Goal: Task Accomplishment & Management: Manage account settings

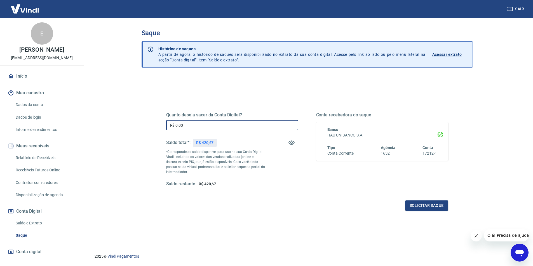
drag, startPoint x: 186, startPoint y: 126, endPoint x: 158, endPoint y: 124, distance: 28.0
click at [158, 125] on div "Quanto deseja sacar da Conta Digital? R$ 0,00 ​ Saldo total*: R$ 420,67 *Corres…" at bounding box center [307, 153] width 309 height 130
drag, startPoint x: 175, startPoint y: 124, endPoint x: 183, endPoint y: 122, distance: 8.3
click at [183, 122] on input "R$ 420,67" at bounding box center [232, 125] width 132 height 10
click at [183, 123] on input "R$ 420,67" at bounding box center [232, 125] width 132 height 10
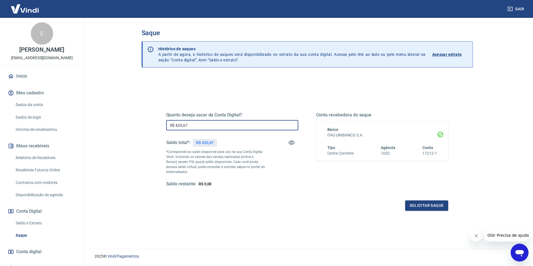
drag, startPoint x: 176, startPoint y: 126, endPoint x: 187, endPoint y: 124, distance: 11.0
click at [187, 124] on input "R$ 420,67" at bounding box center [232, 125] width 132 height 10
type input "R$ 420,67"
click at [424, 204] on button "Solicitar saque" at bounding box center [426, 206] width 43 height 10
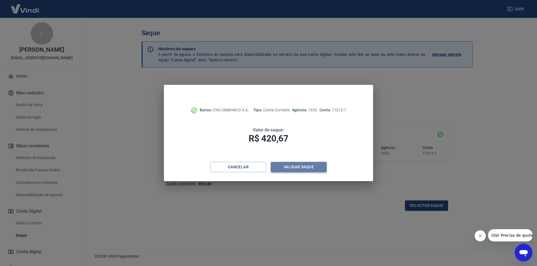
click at [303, 165] on button "Validar saque" at bounding box center [299, 167] width 56 height 10
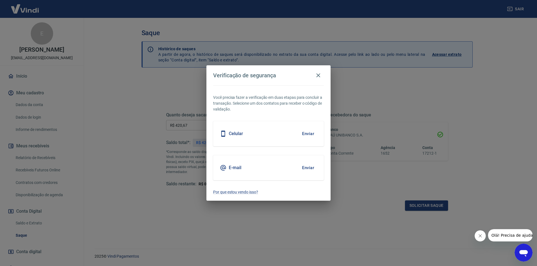
click at [246, 169] on div "E-mail Enviar" at bounding box center [268, 167] width 111 height 25
click at [308, 169] on button "Enviar" at bounding box center [308, 168] width 18 height 12
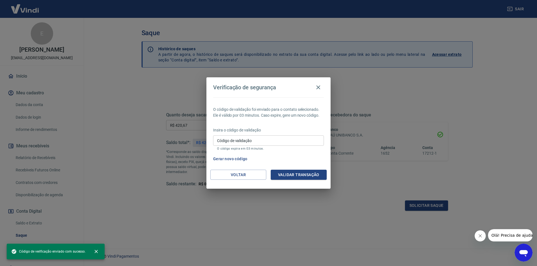
click at [223, 141] on input "Código de validação" at bounding box center [268, 141] width 111 height 10
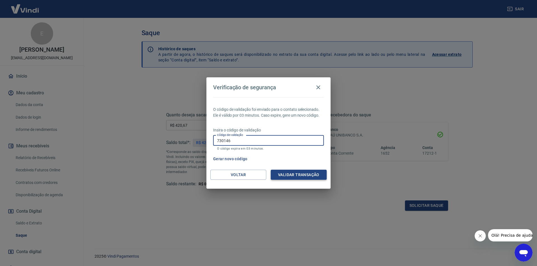
type input "730146"
click at [278, 173] on button "Validar transação" at bounding box center [299, 175] width 56 height 10
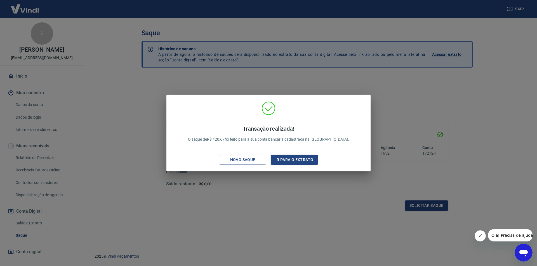
click at [279, 185] on div "Transação realizada! O saque de R$ 420,67 foi feito para a sua conta bancária c…" at bounding box center [268, 133] width 537 height 266
